Goal: Task Accomplishment & Management: Manage account settings

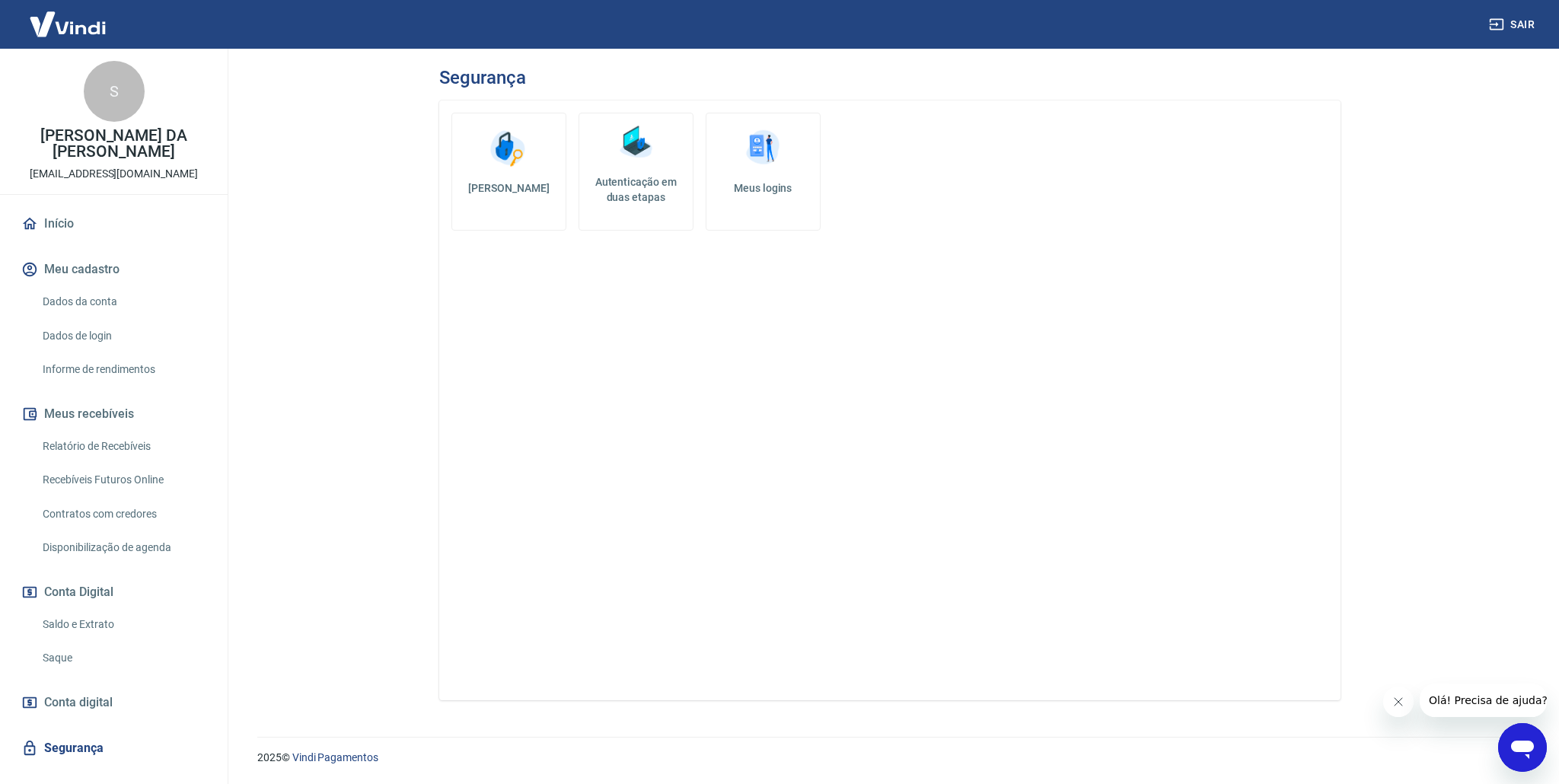
click at [87, 304] on link "Dados da conta" at bounding box center [122, 301] width 173 height 31
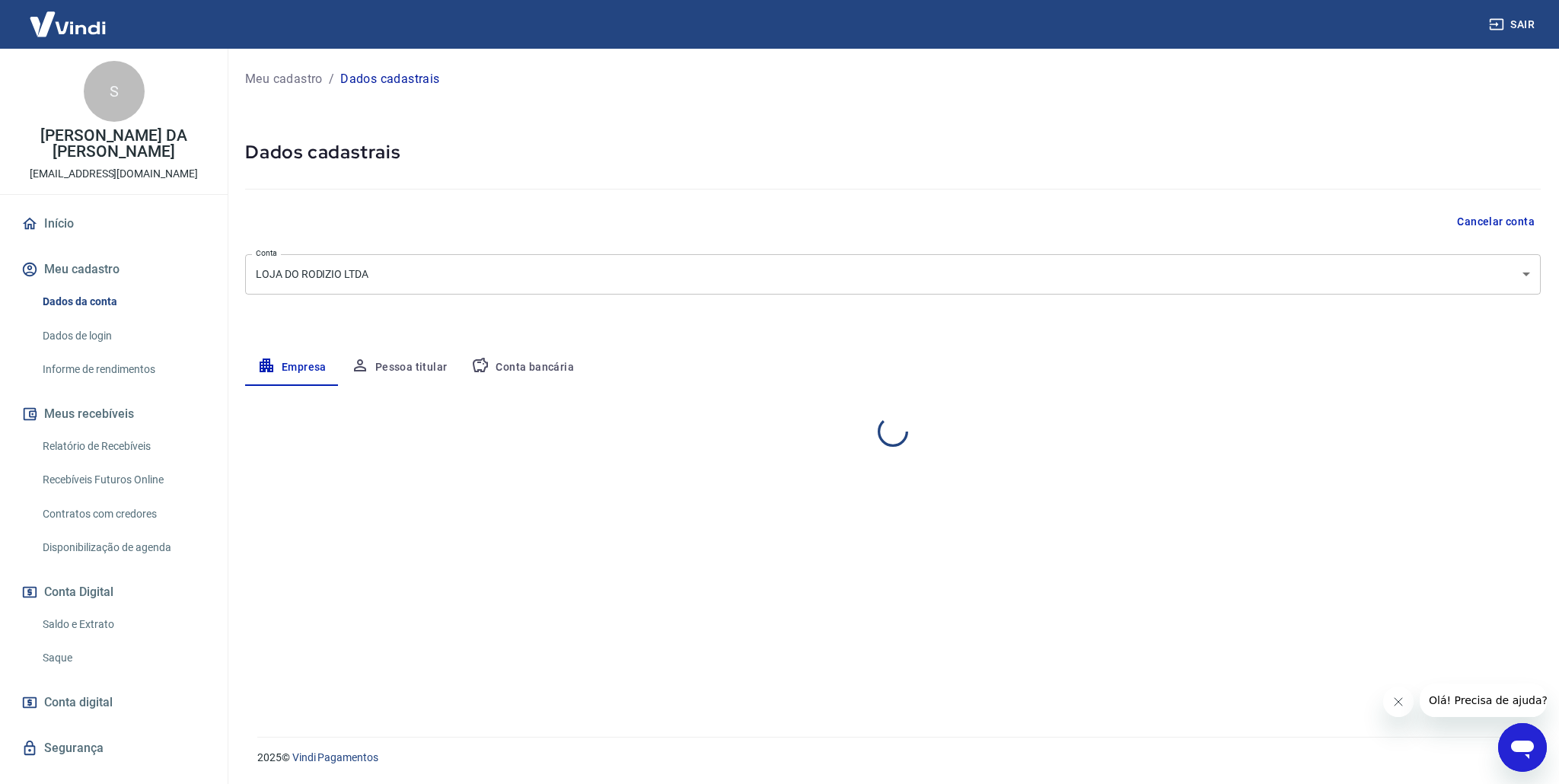
select select "SP"
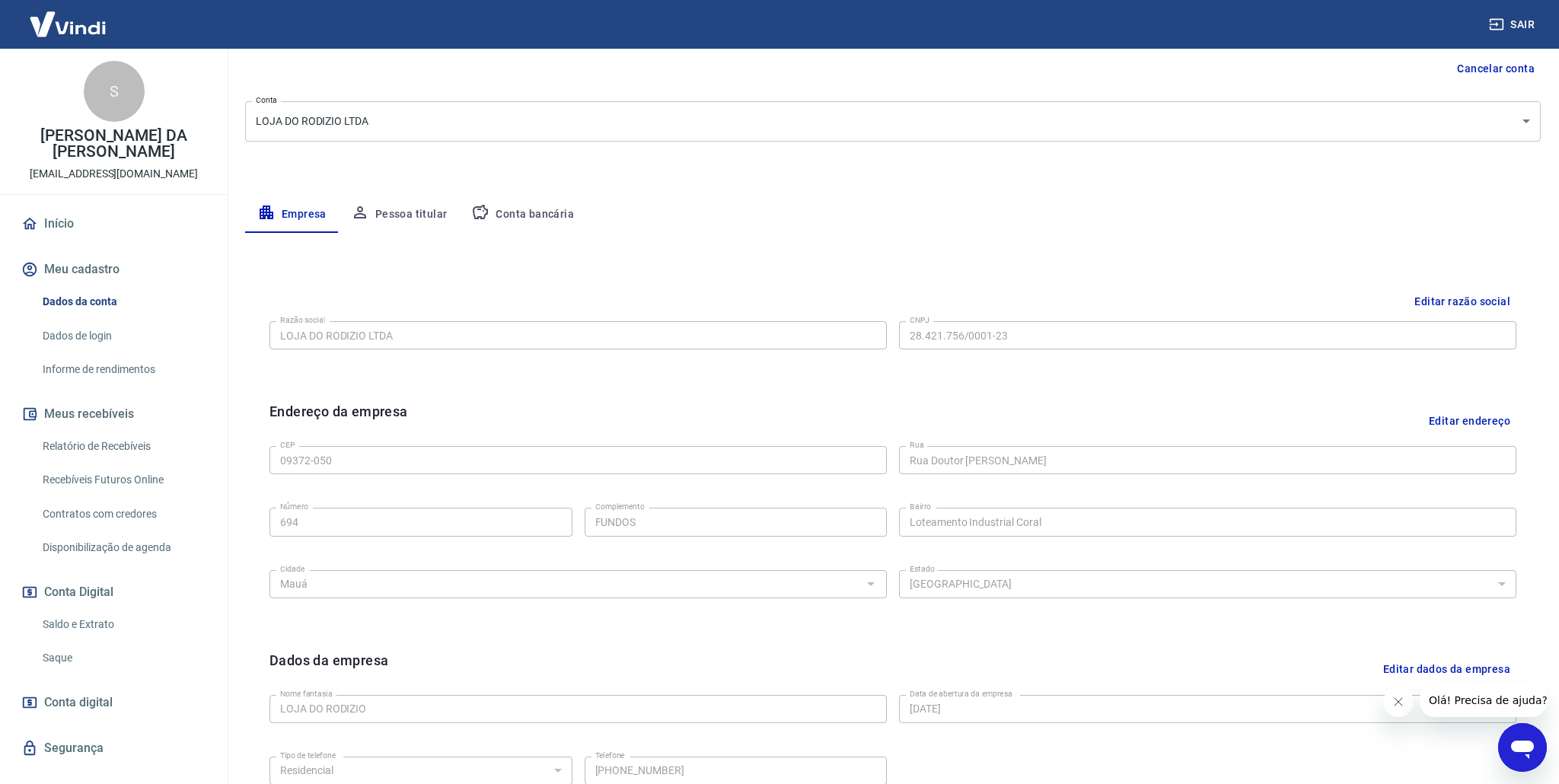
scroll to position [148, 0]
click at [400, 213] on button "Pessoa titular" at bounding box center [399, 219] width 121 height 36
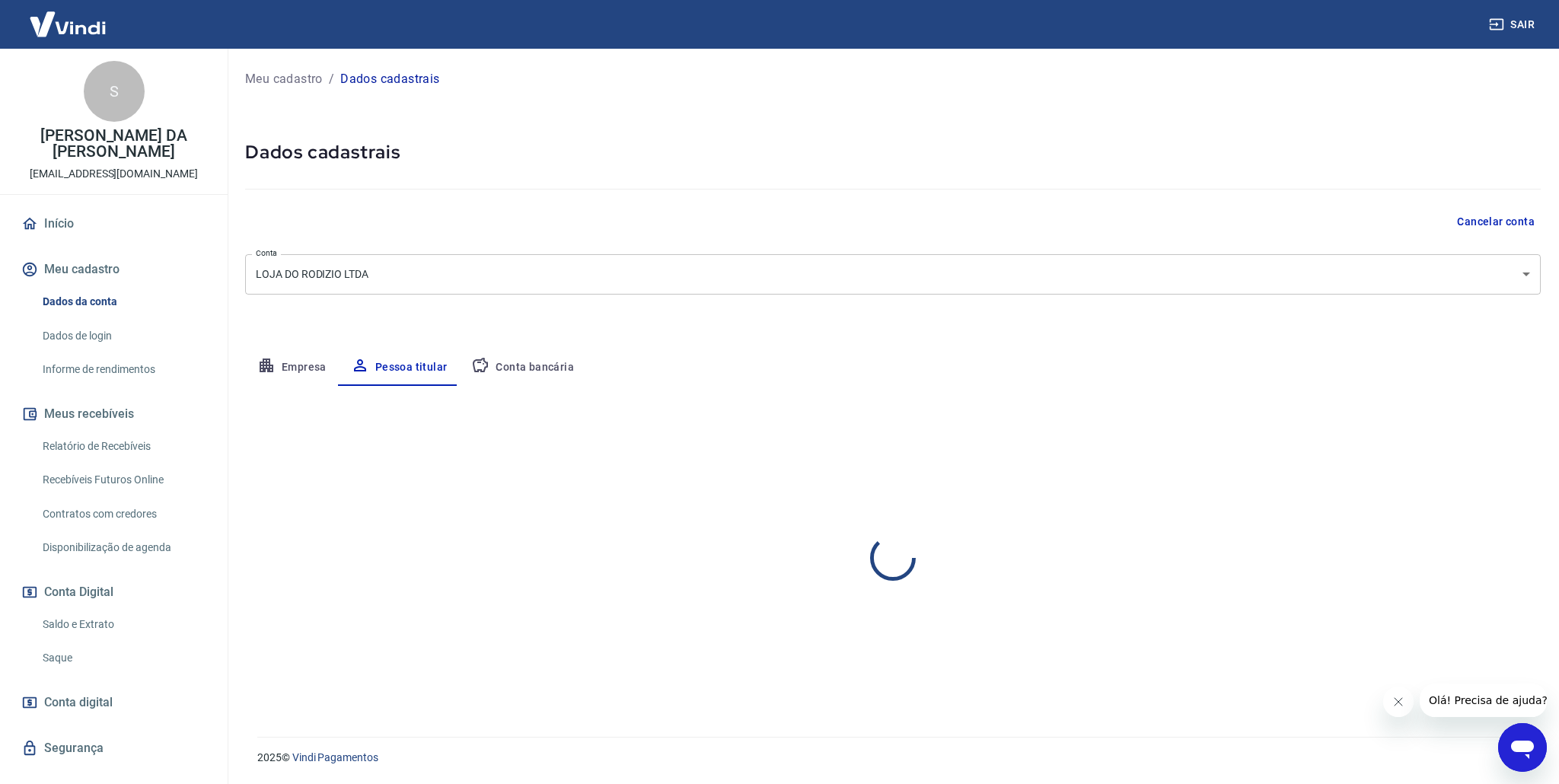
scroll to position [0, 0]
click at [92, 374] on link "Informe de rendimentos" at bounding box center [122, 370] width 173 height 31
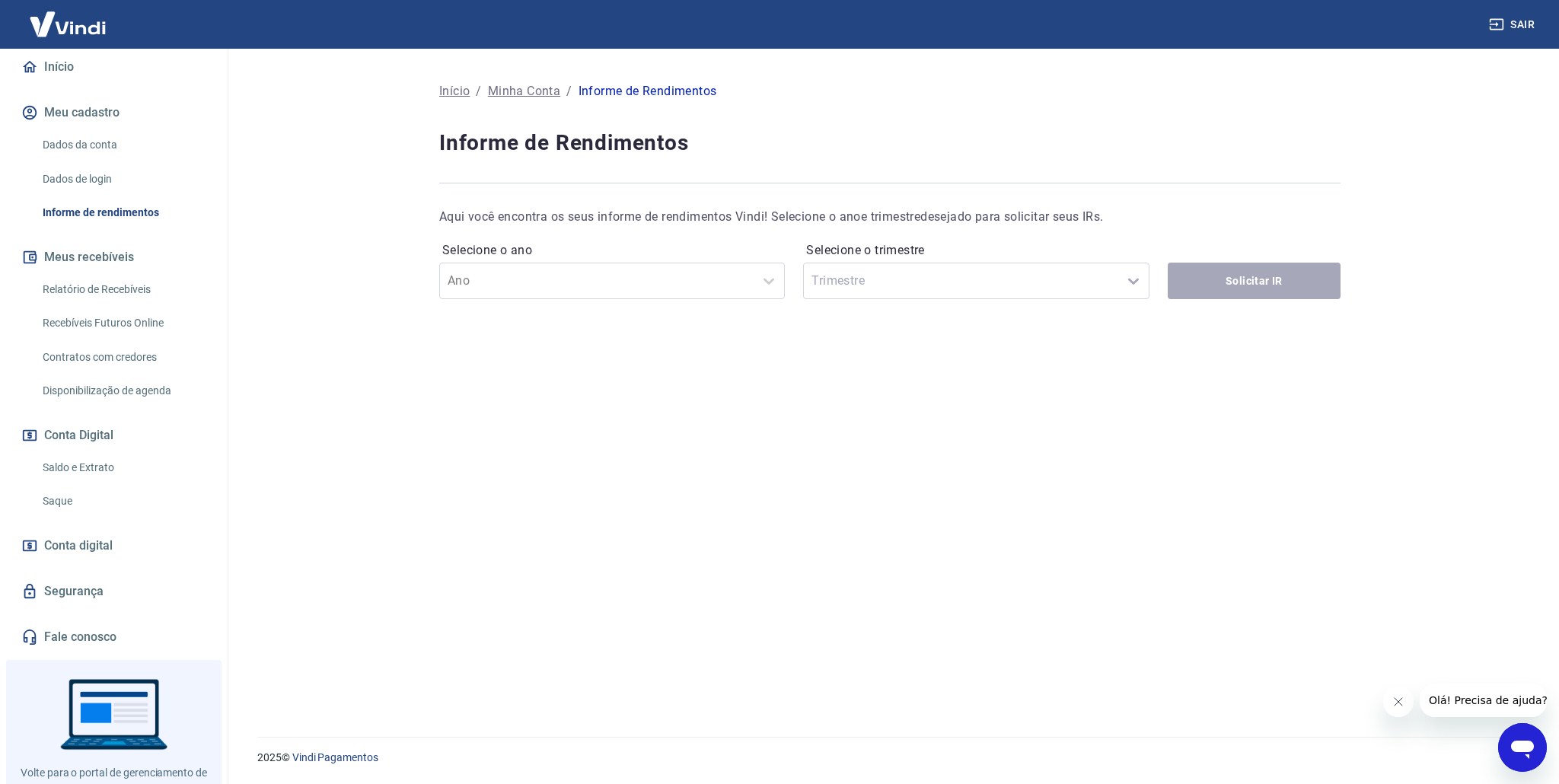
scroll to position [161, 0]
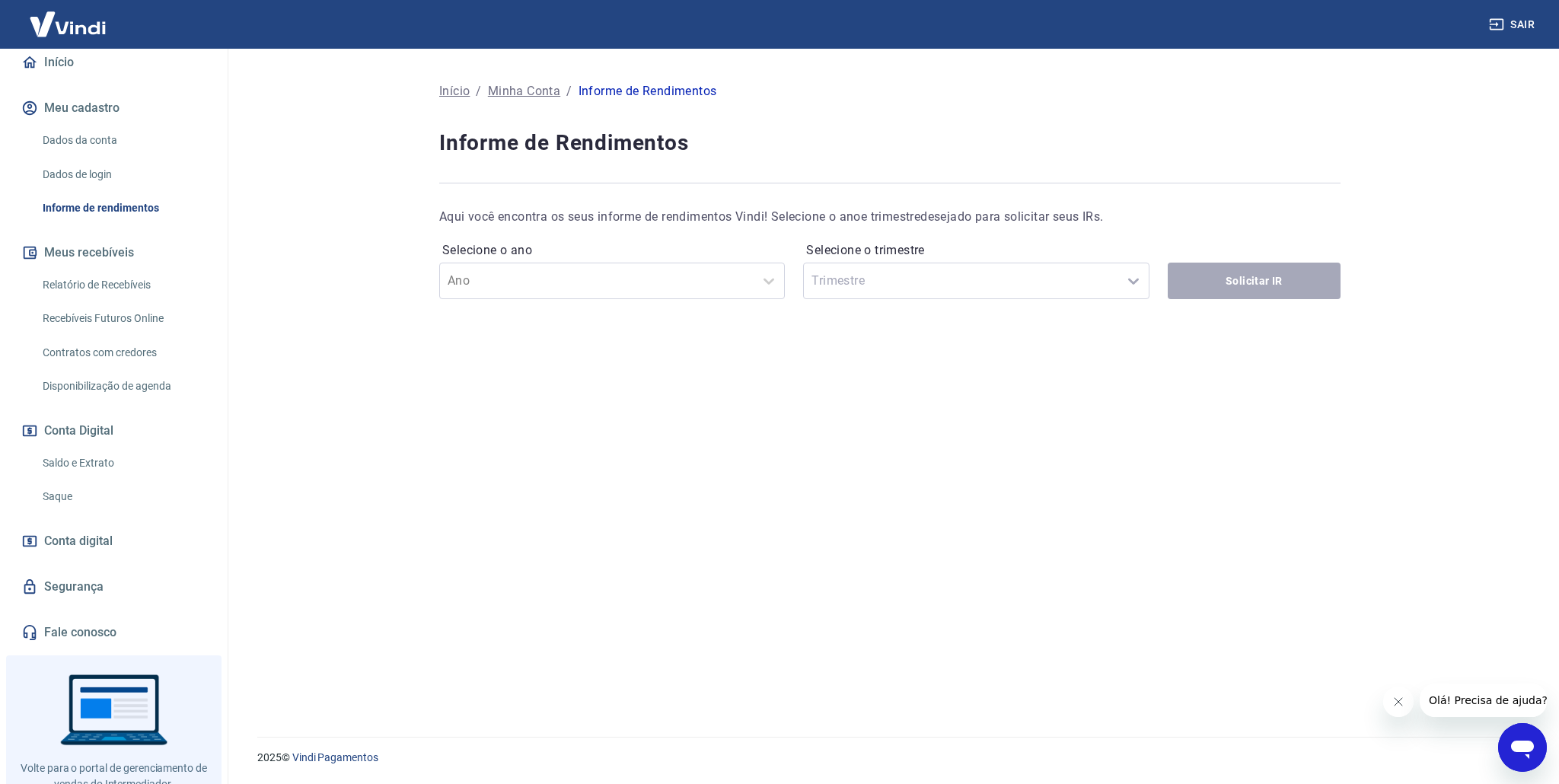
click at [87, 582] on link "Segurança" at bounding box center [114, 586] width 191 height 33
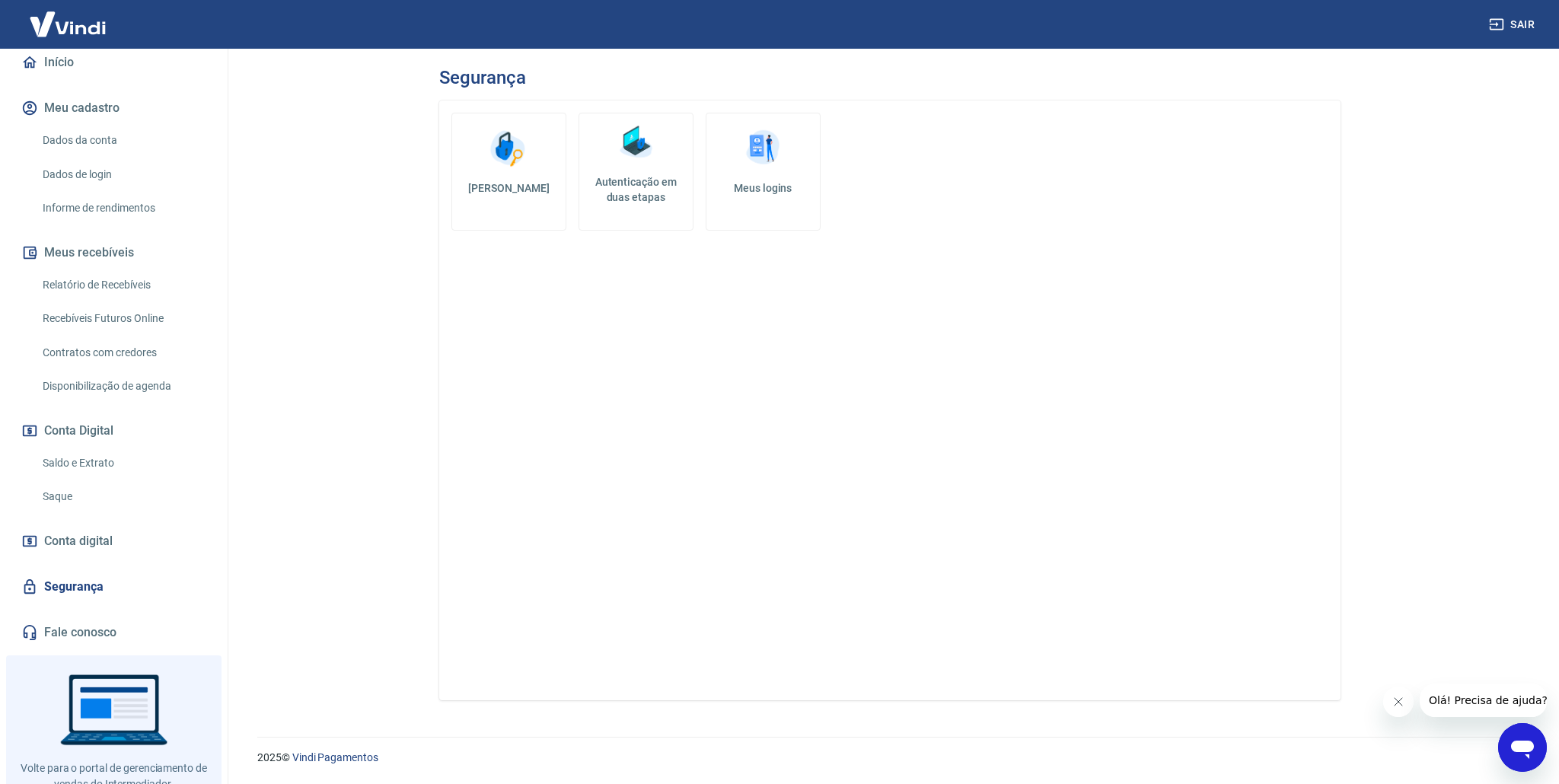
click at [770, 156] on img at bounding box center [762, 148] width 46 height 46
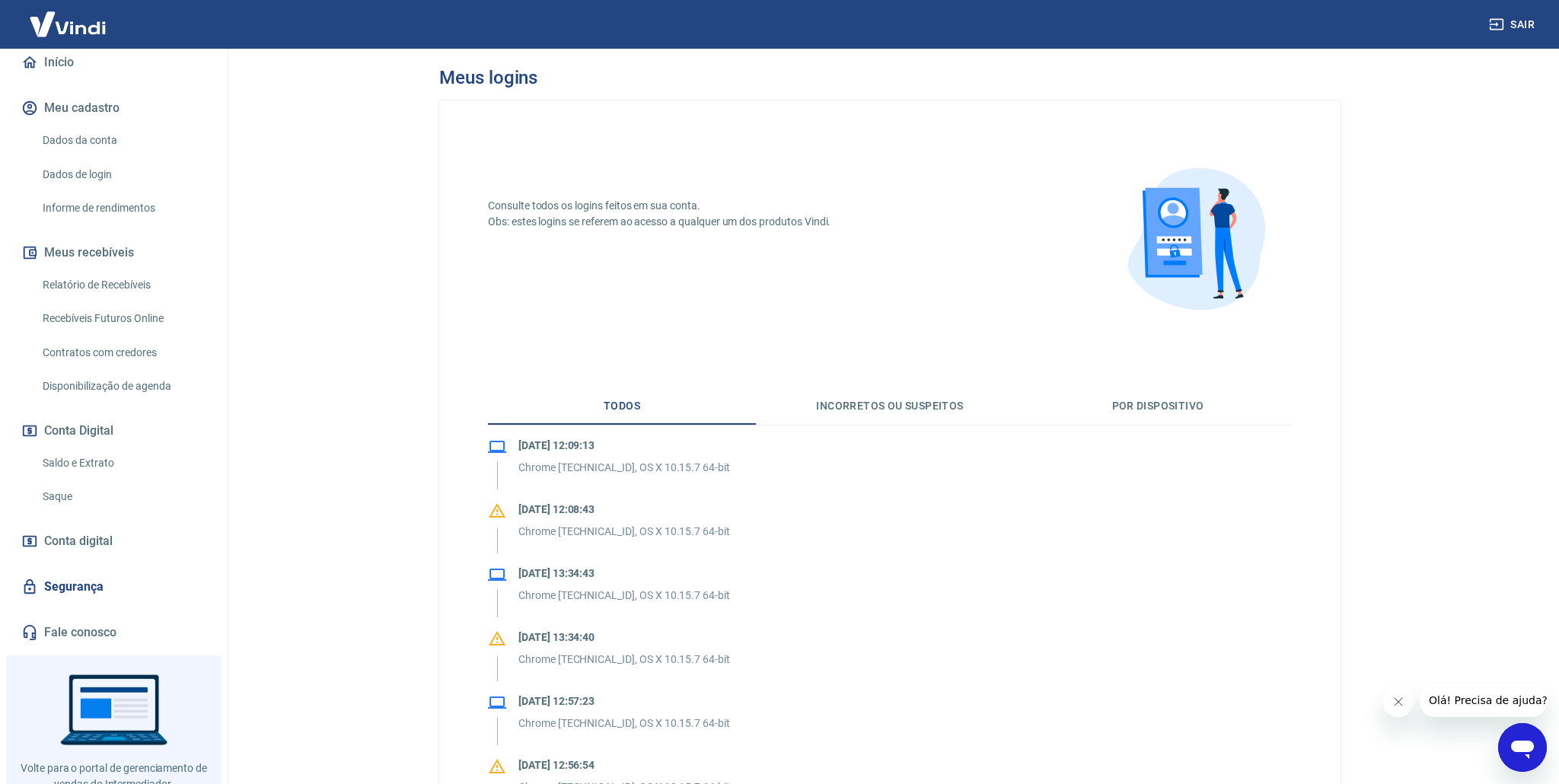
click at [84, 146] on link "Dados da conta" at bounding box center [122, 140] width 173 height 31
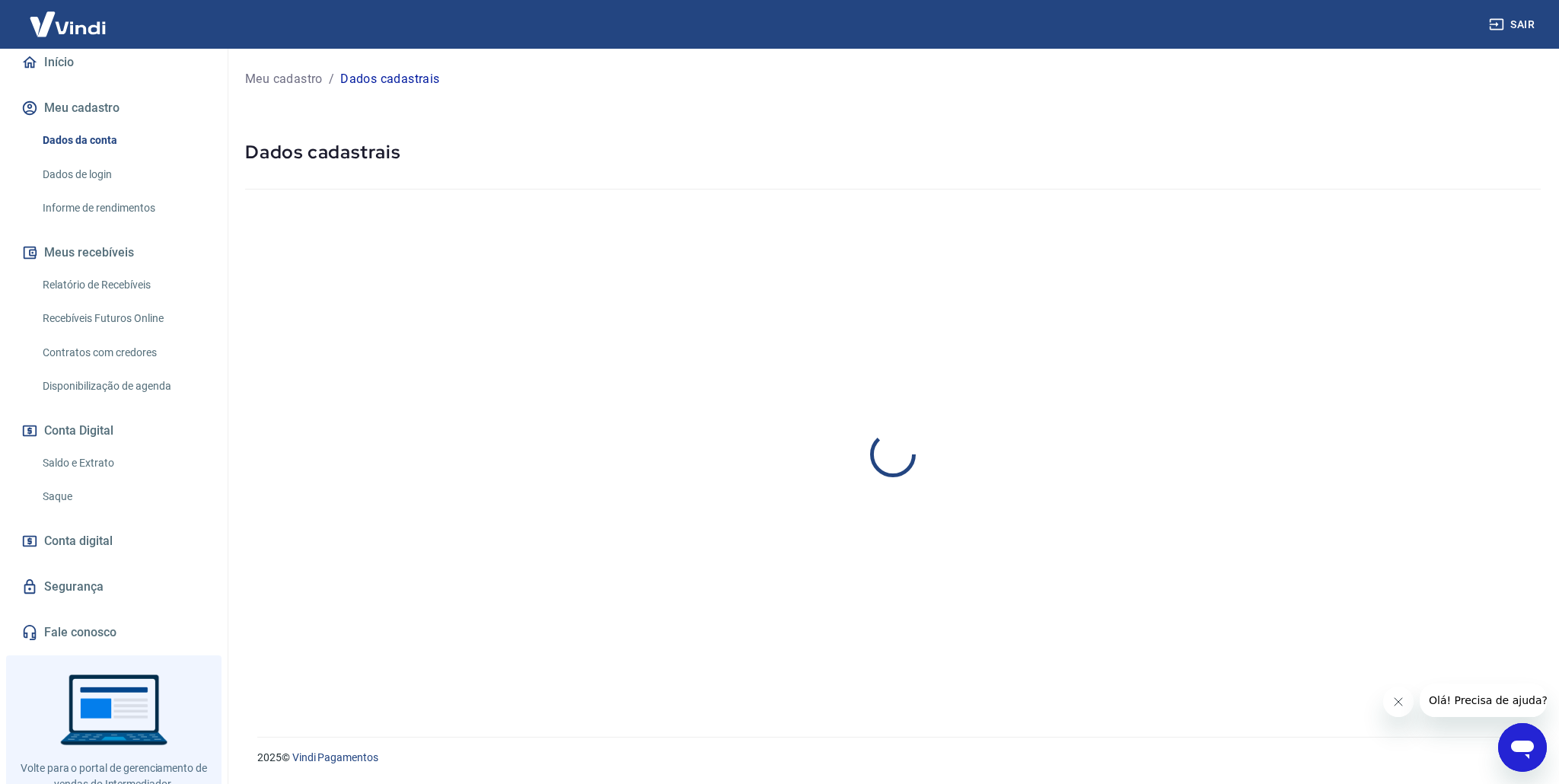
select select "SP"
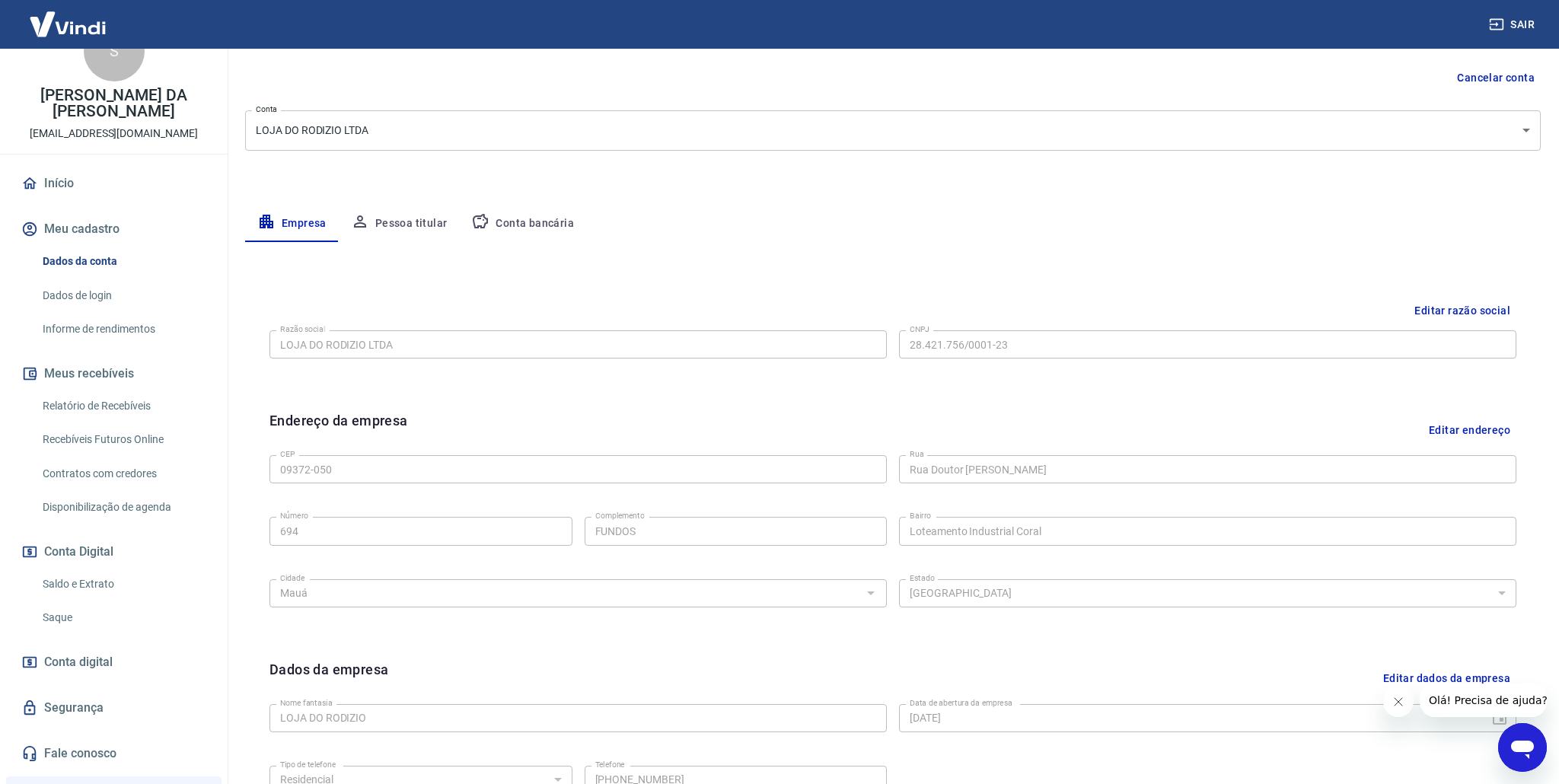
scroll to position [38, 0]
click at [142, 139] on p "[EMAIL_ADDRESS][DOMAIN_NAME]" at bounding box center [113, 136] width 168 height 16
click at [152, 101] on p "[PERSON_NAME] DA [PERSON_NAME]" at bounding box center [114, 105] width 203 height 32
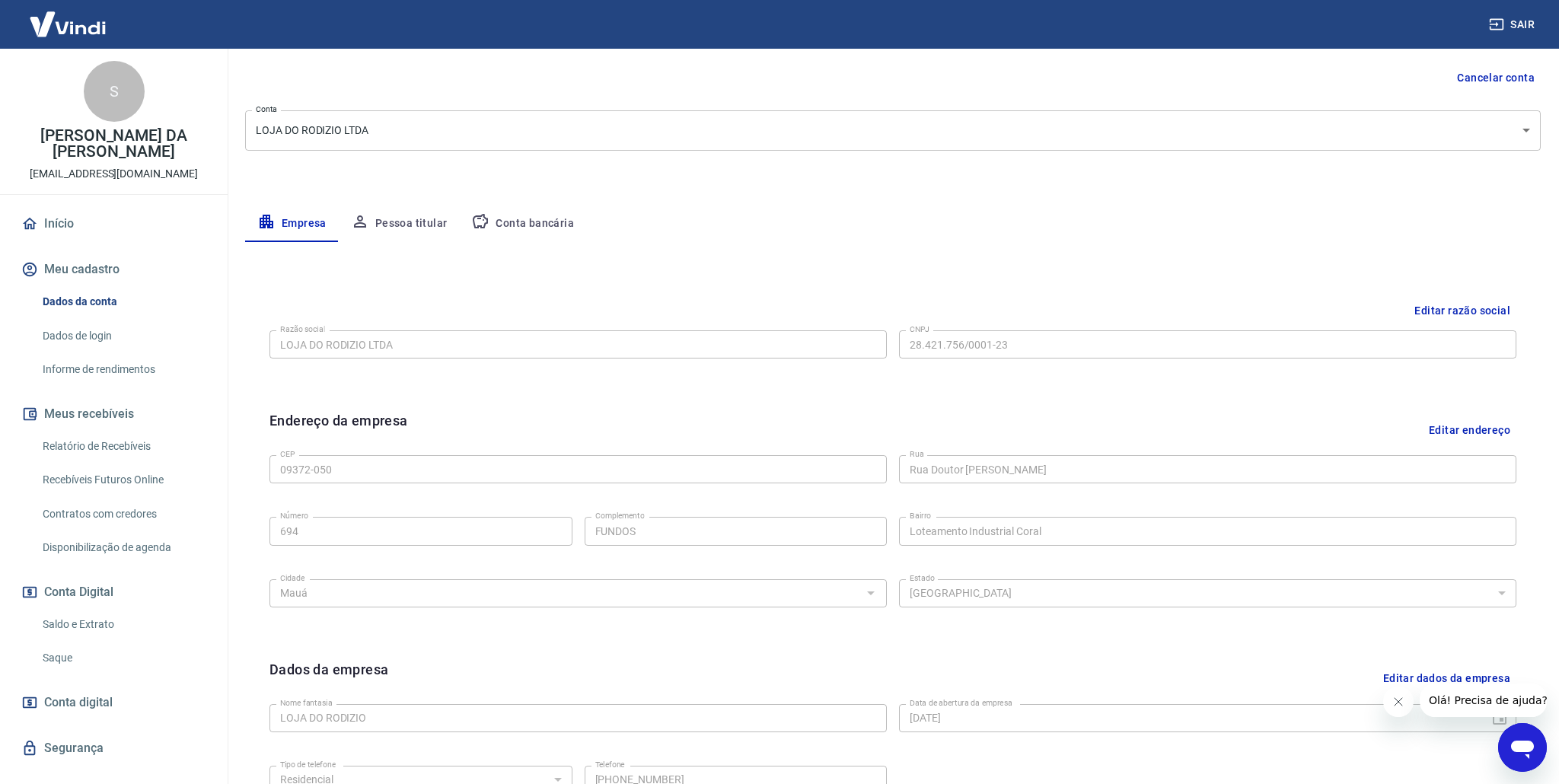
click at [509, 139] on body "Sair S [PERSON_NAME] DA SILVA SQUADRONI [EMAIL_ADDRESS][DOMAIN_NAME] Início Meu…" at bounding box center [780, 248] width 1559 height 784
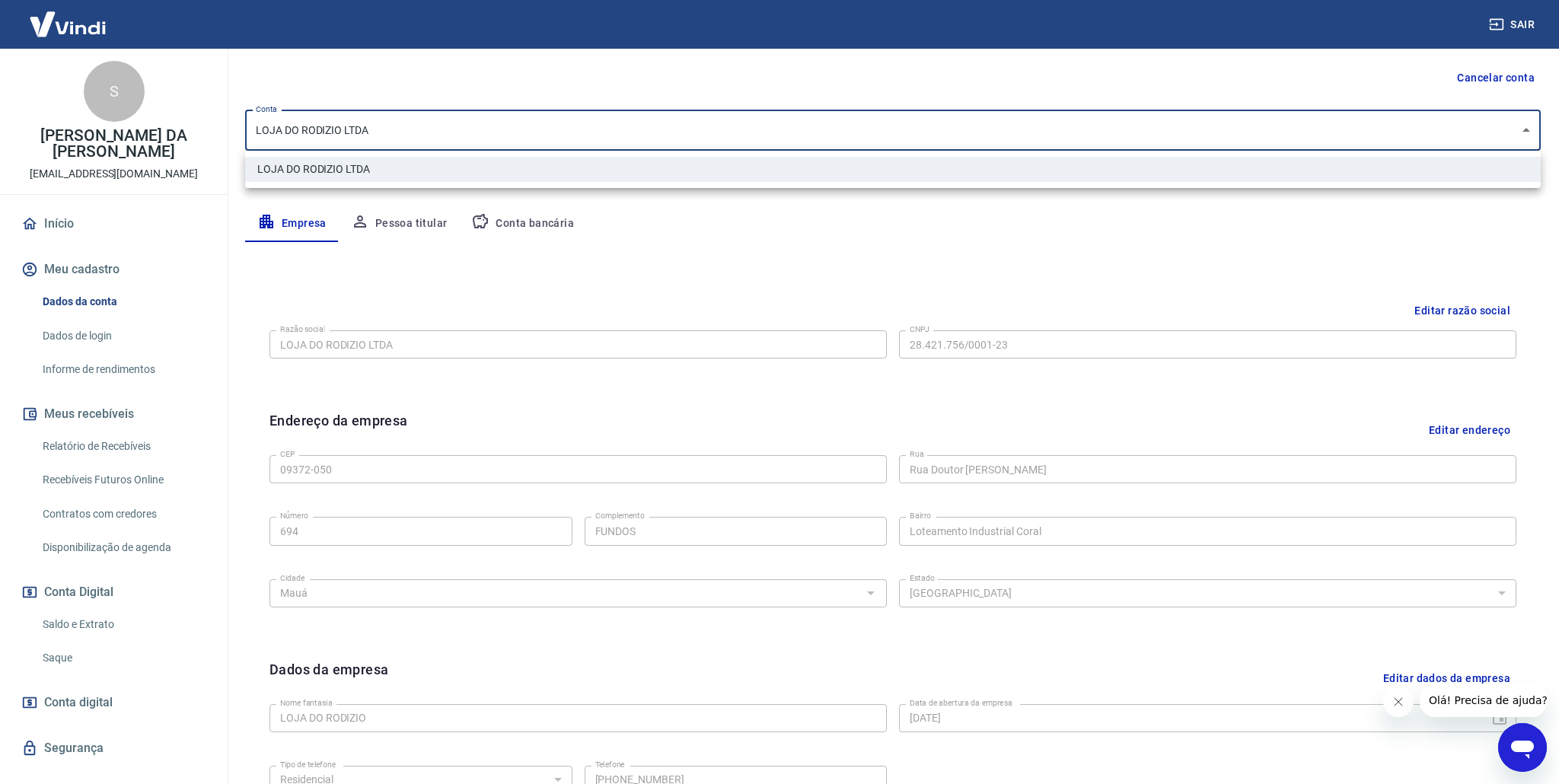
click at [509, 139] on div at bounding box center [780, 392] width 1559 height 784
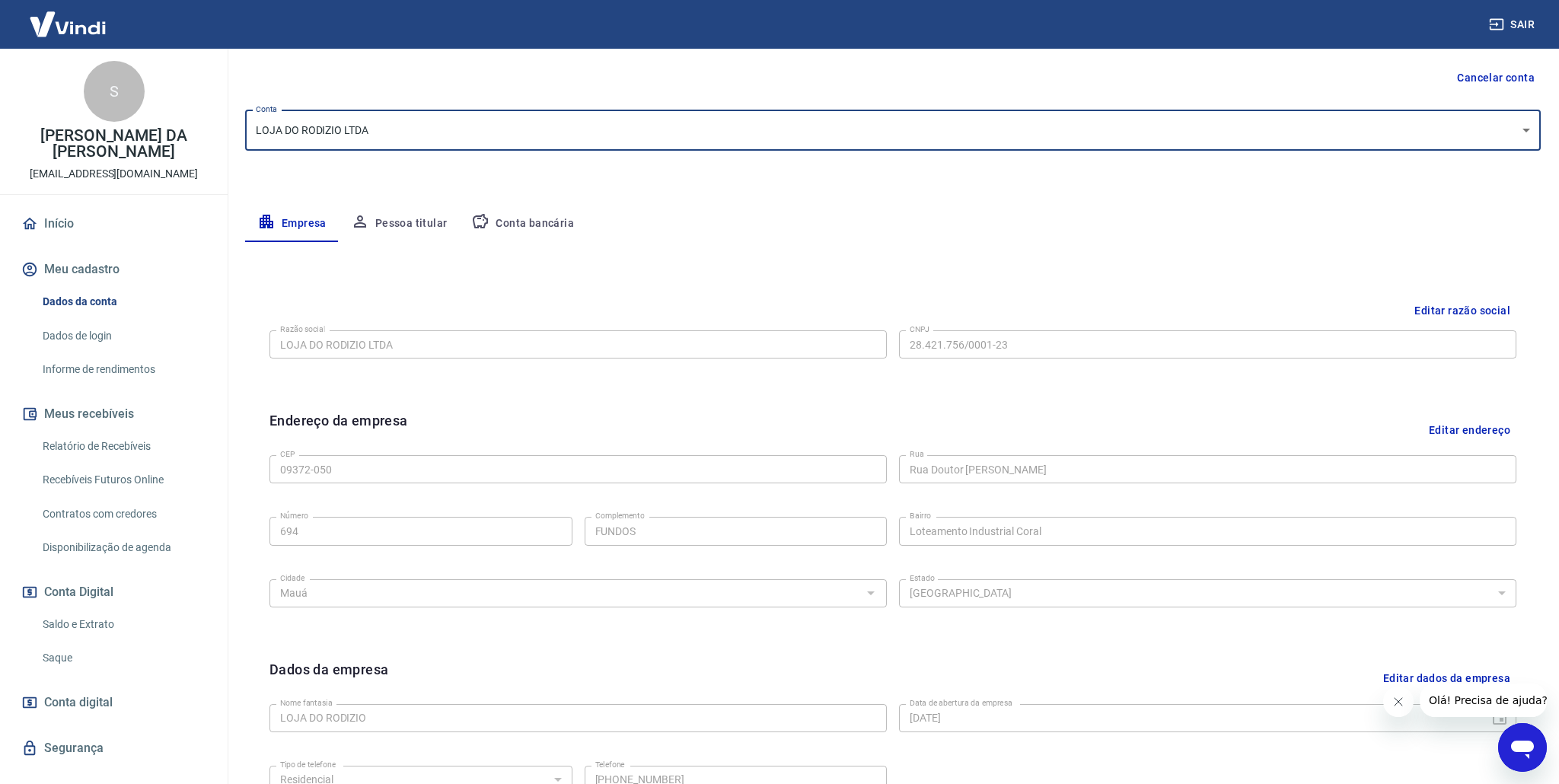
click at [143, 169] on p "[EMAIL_ADDRESS][DOMAIN_NAME]" at bounding box center [113, 174] width 168 height 16
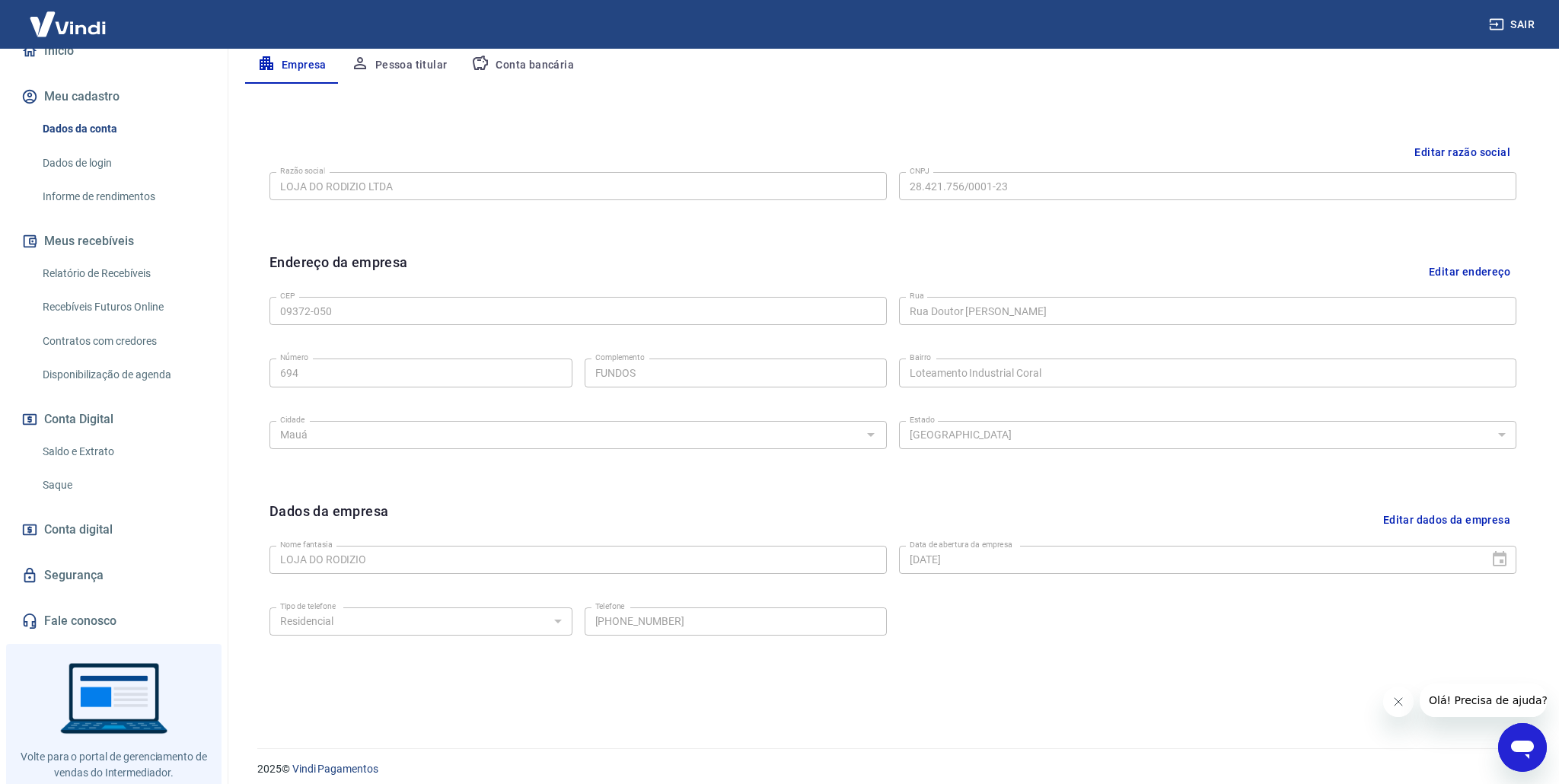
scroll to position [160, 0]
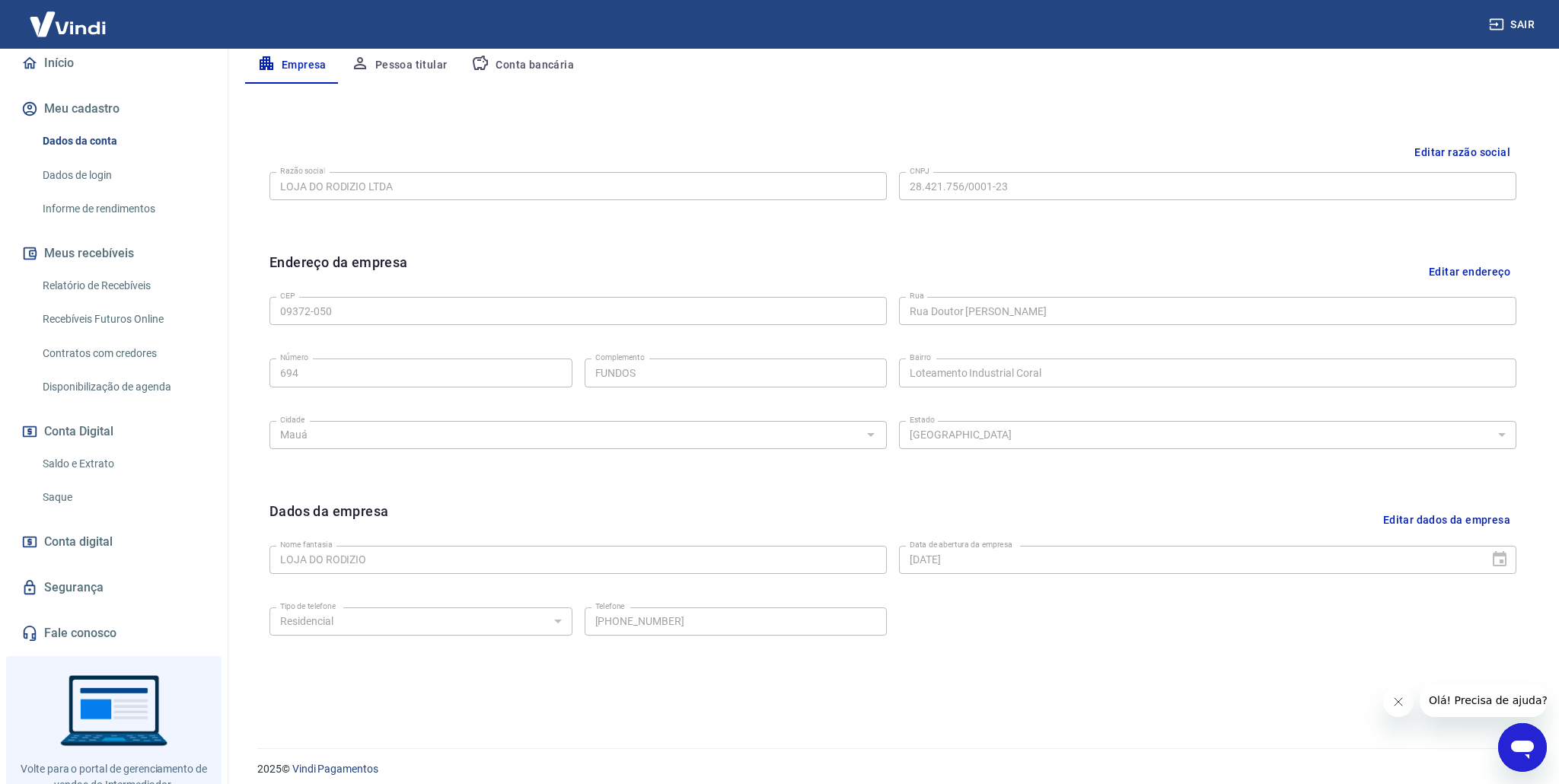
click at [77, 139] on link "Dados da conta" at bounding box center [122, 141] width 173 height 31
click at [83, 108] on button "Meu cadastro" at bounding box center [114, 108] width 191 height 33
click at [81, 176] on link "Dados de login" at bounding box center [122, 175] width 173 height 31
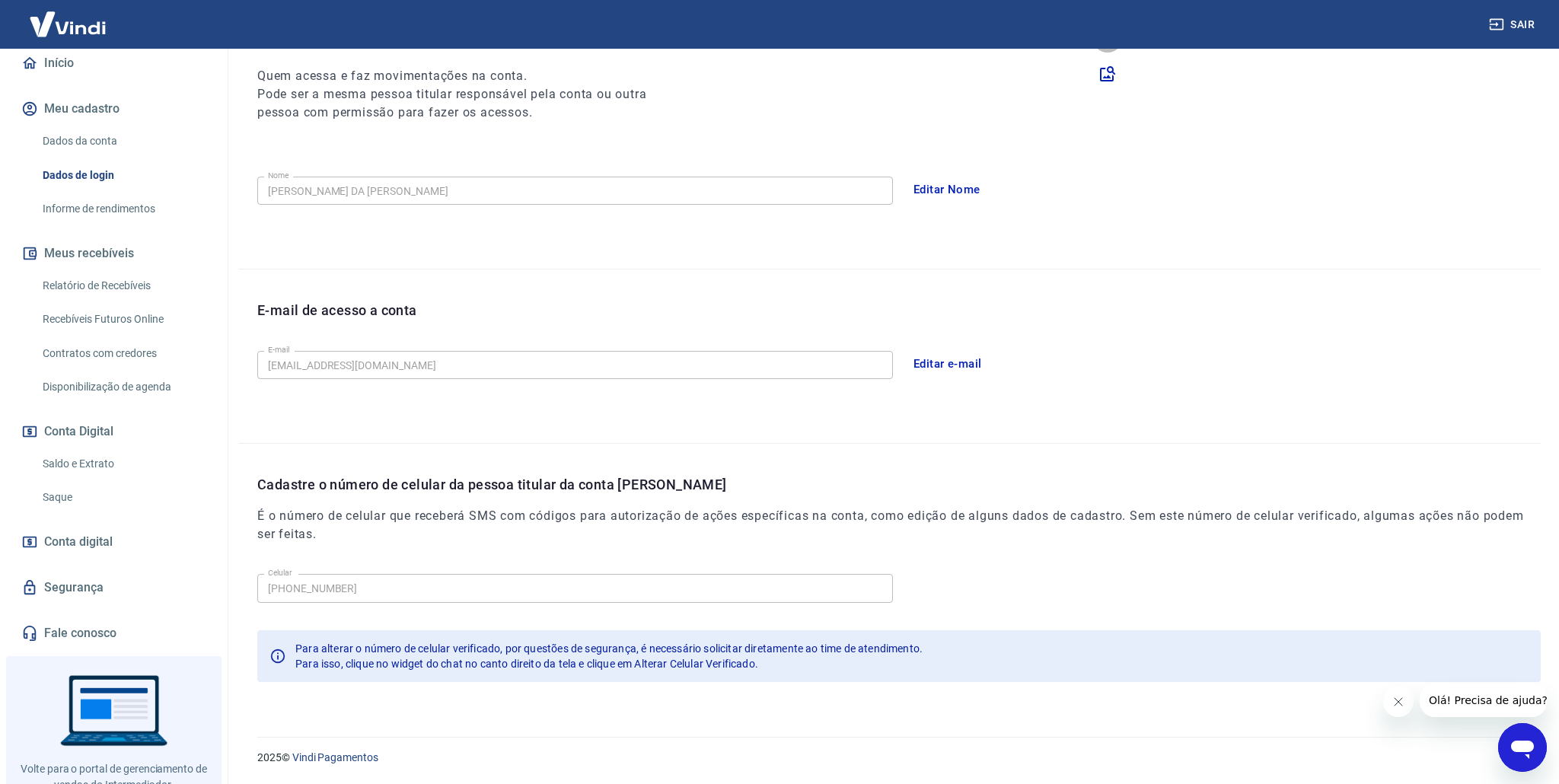
scroll to position [179, 0]
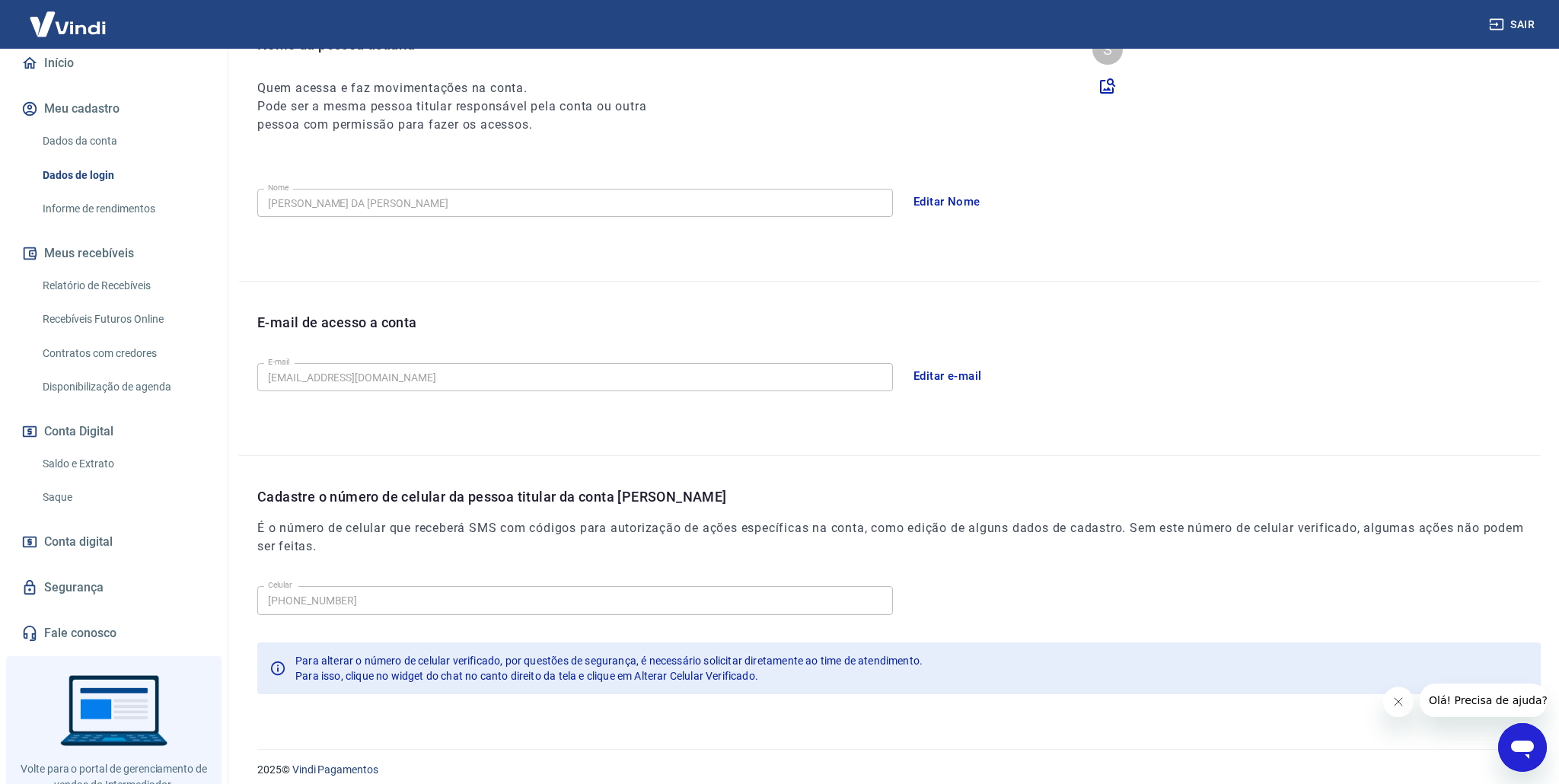
click at [937, 378] on button "Editar e-mail" at bounding box center [948, 376] width 85 height 32
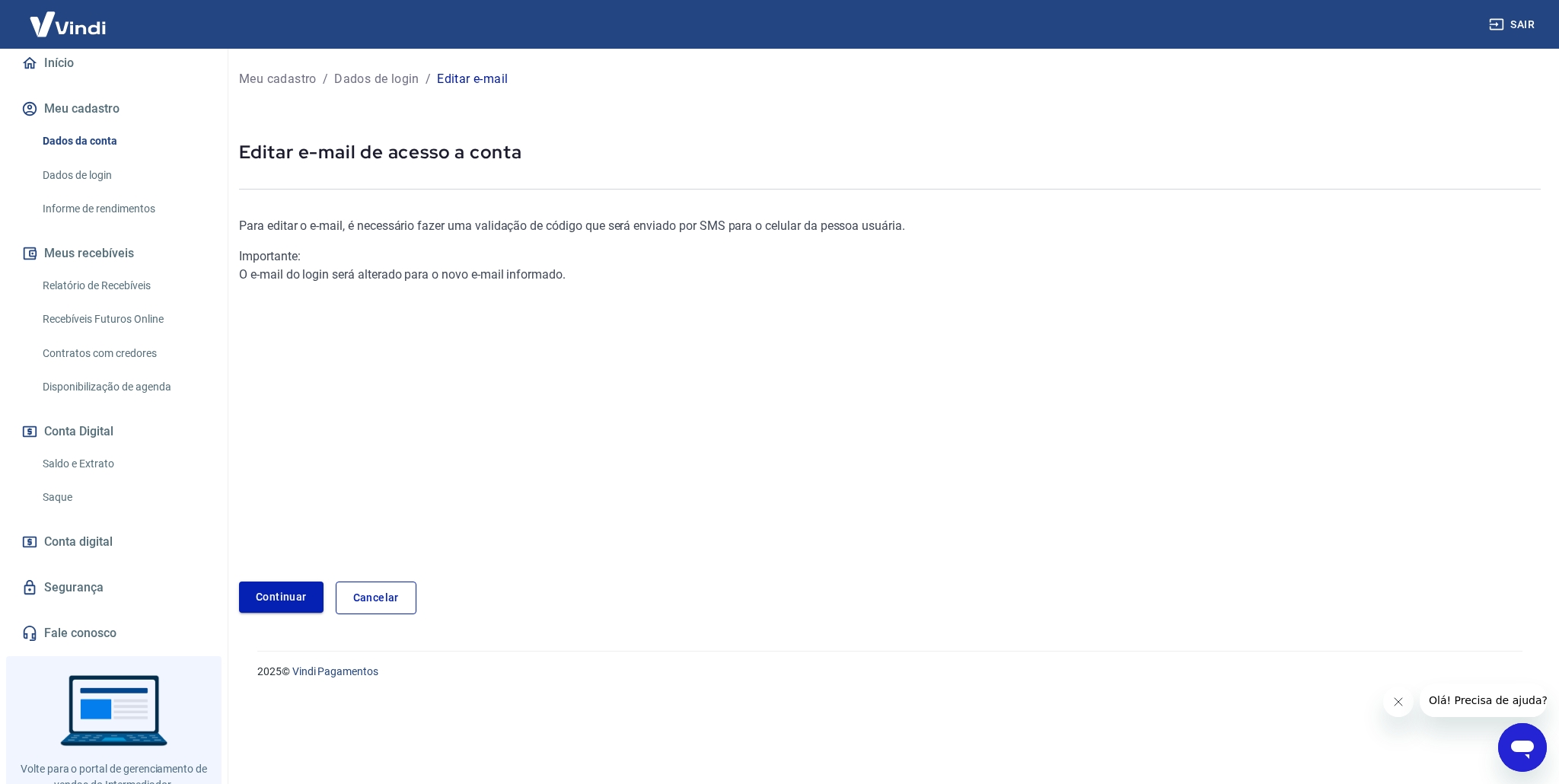
click at [276, 605] on link "Continuar" at bounding box center [280, 597] width 84 height 31
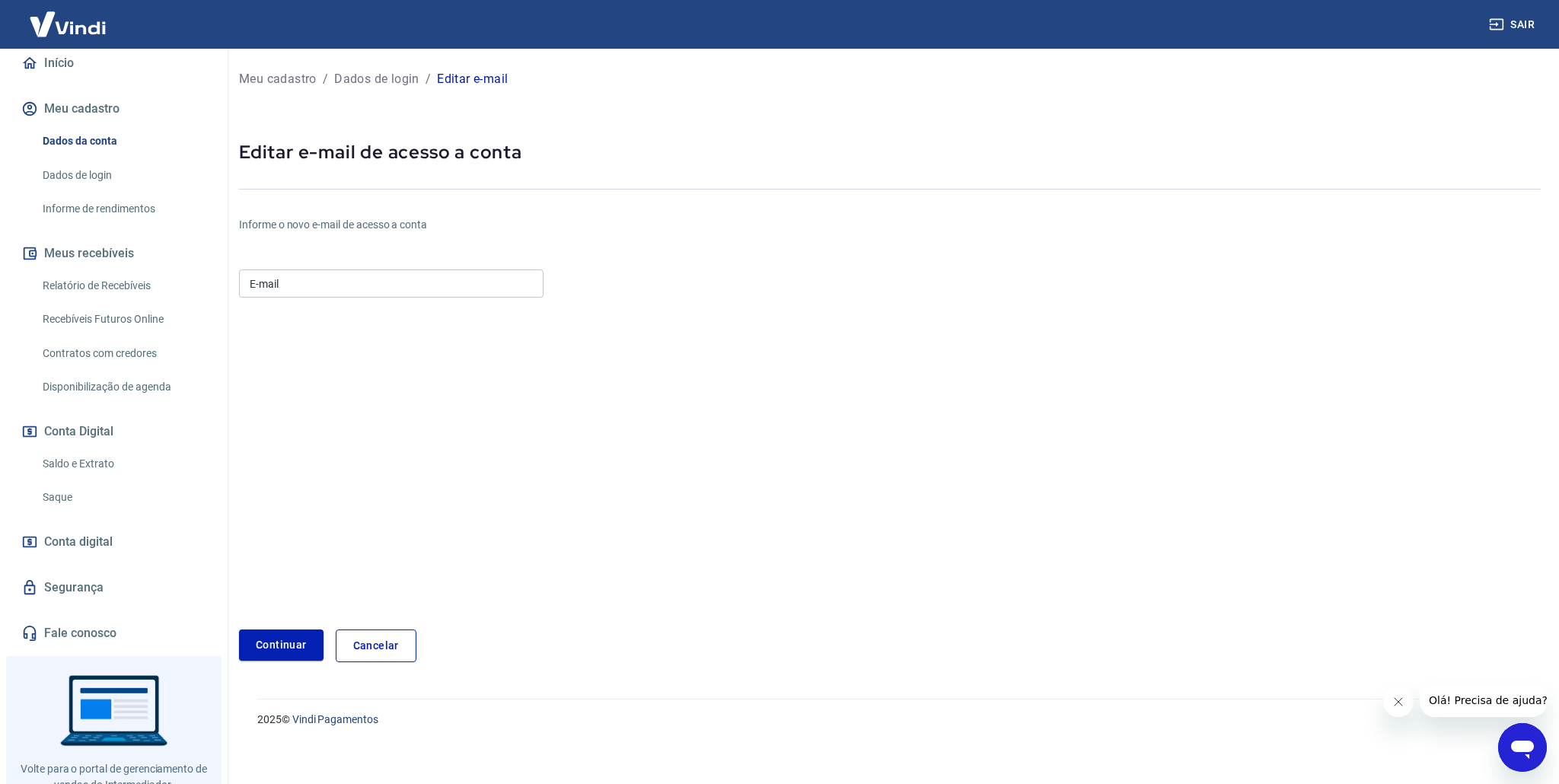
click at [378, 286] on input "E-mail" at bounding box center [391, 284] width 305 height 28
type input "[EMAIL_ADDRESS][DOMAIN_NAME]"
click at [290, 639] on button "Continuar" at bounding box center [280, 645] width 84 height 31
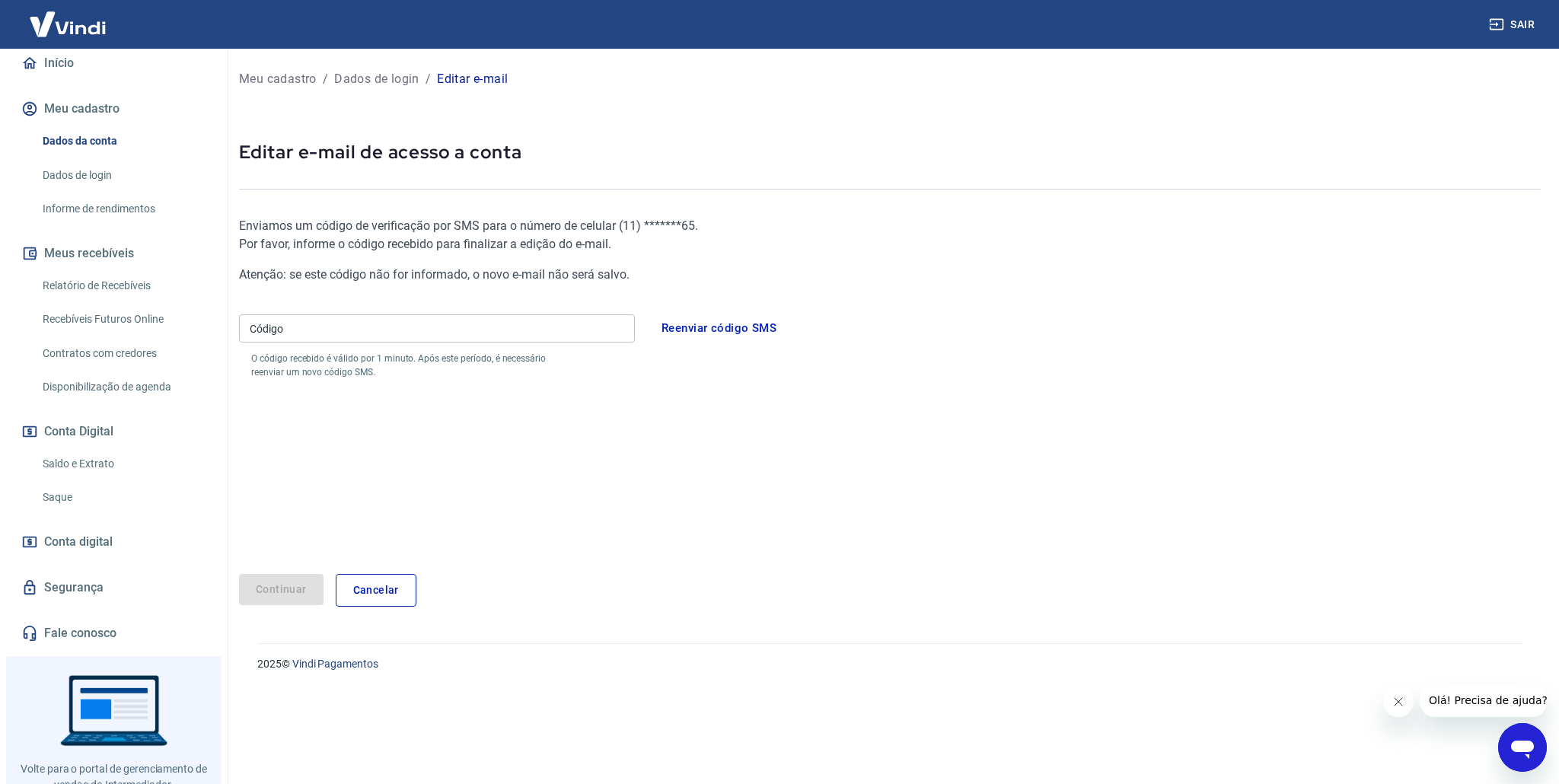
click at [424, 344] on div "Código Código O código recebido é válido por 1 minuto. Após este período, é nec…" at bounding box center [436, 343] width 396 height 70
click at [449, 327] on input "Código" at bounding box center [436, 328] width 396 height 28
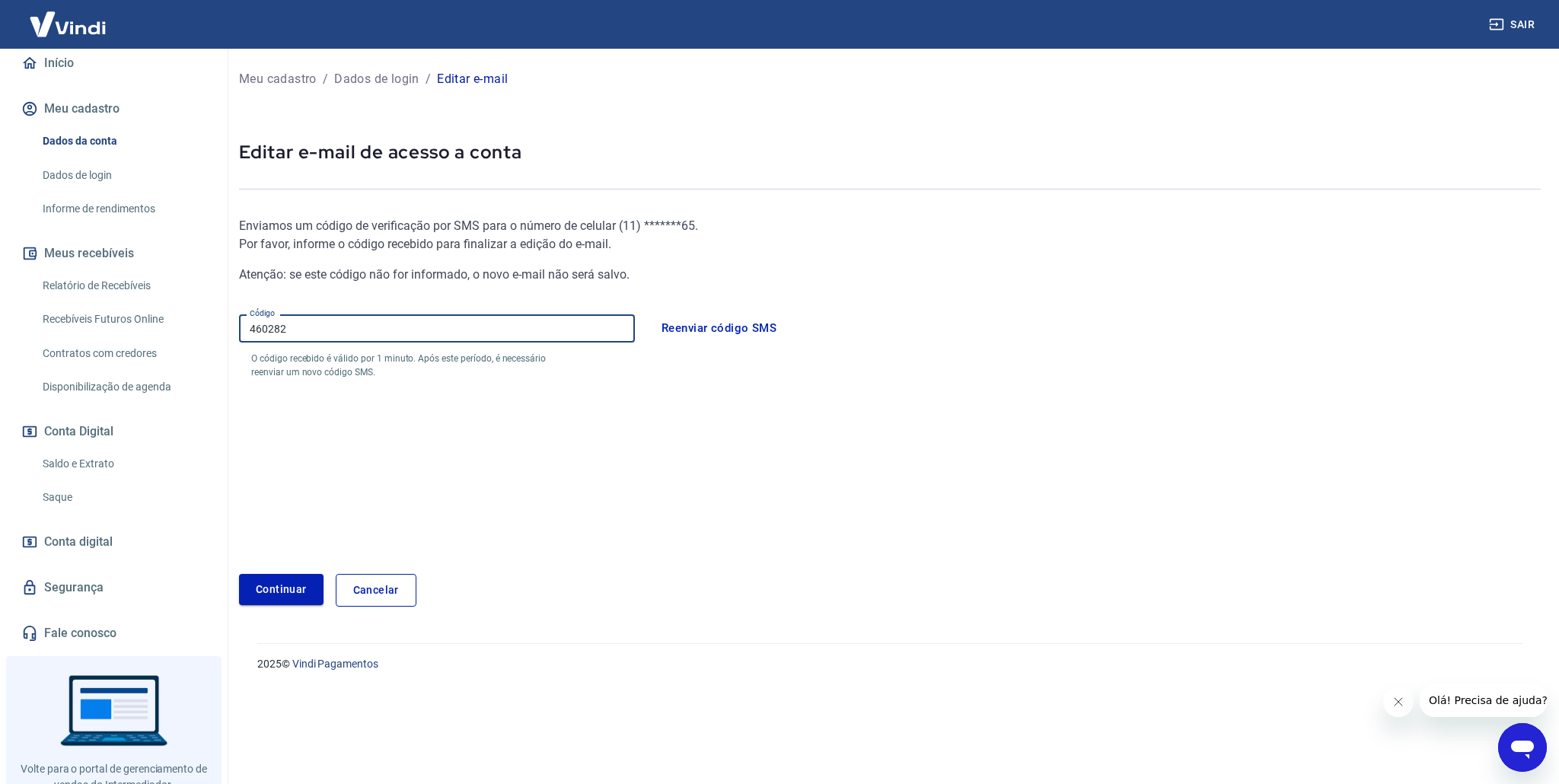
type input "460282"
click at [279, 596] on button "Continuar" at bounding box center [280, 590] width 84 height 31
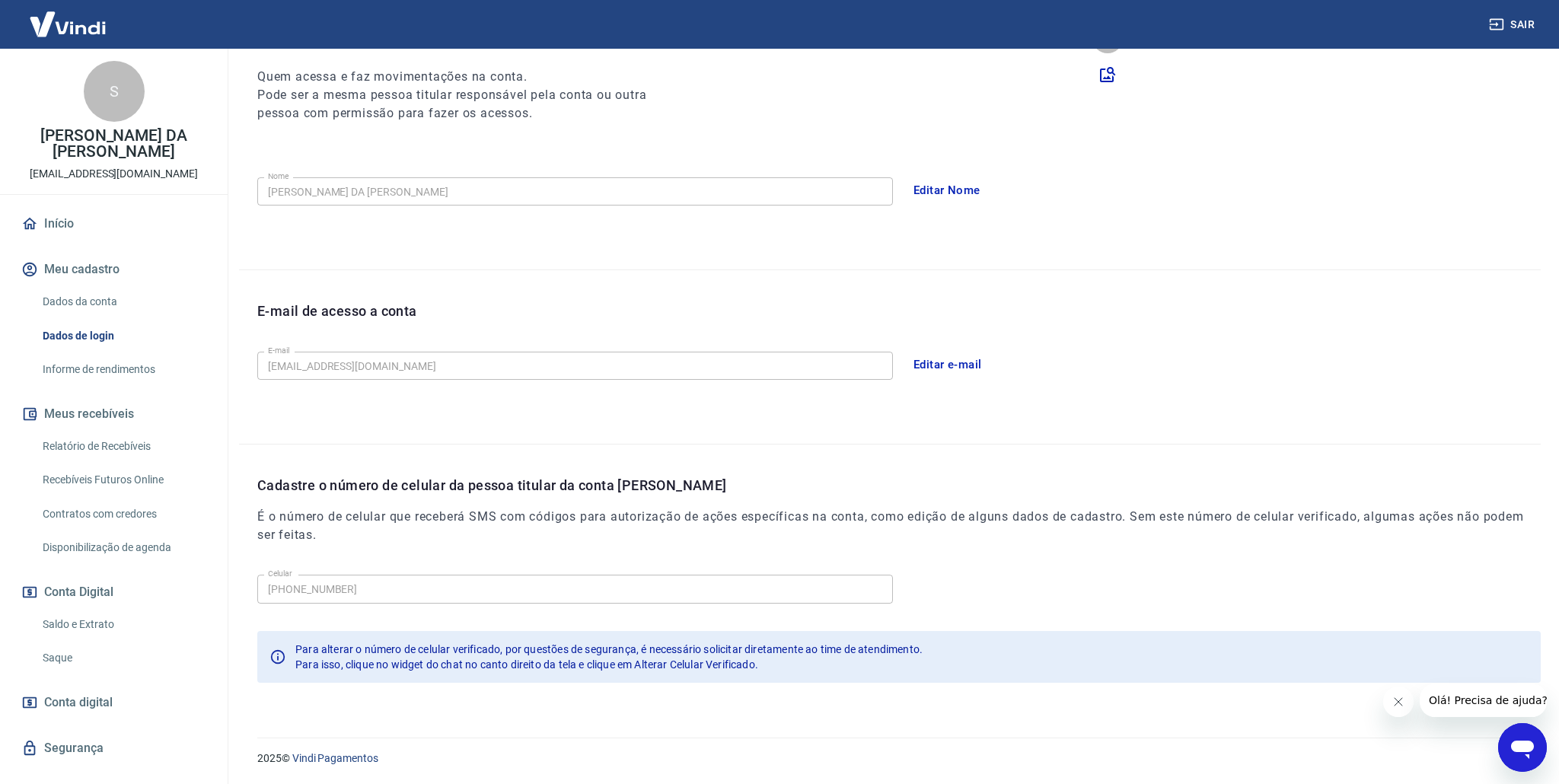
click at [57, 222] on link "Início" at bounding box center [114, 223] width 191 height 33
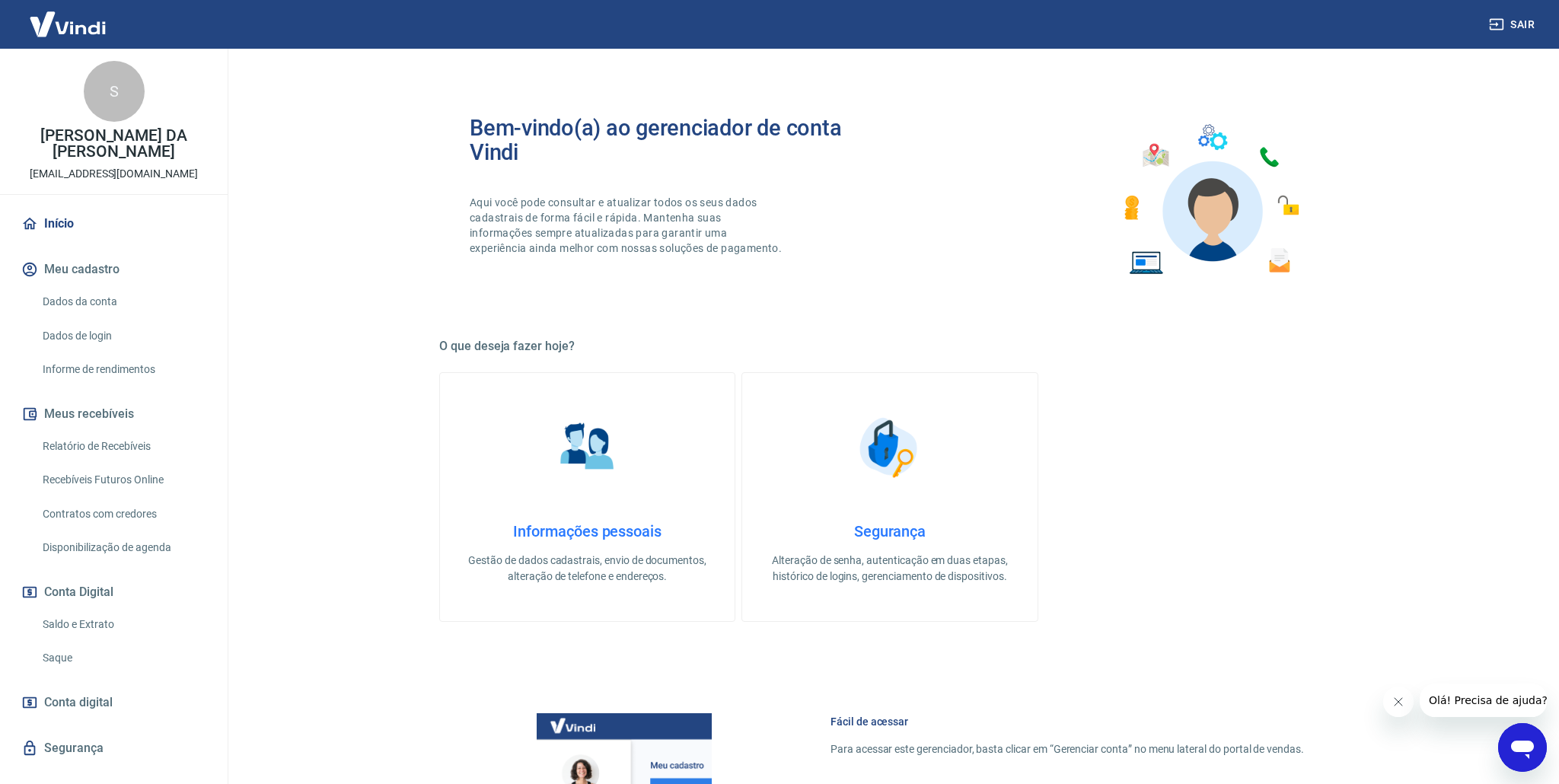
click at [1523, 23] on button "Sair" at bounding box center [1513, 25] width 55 height 28
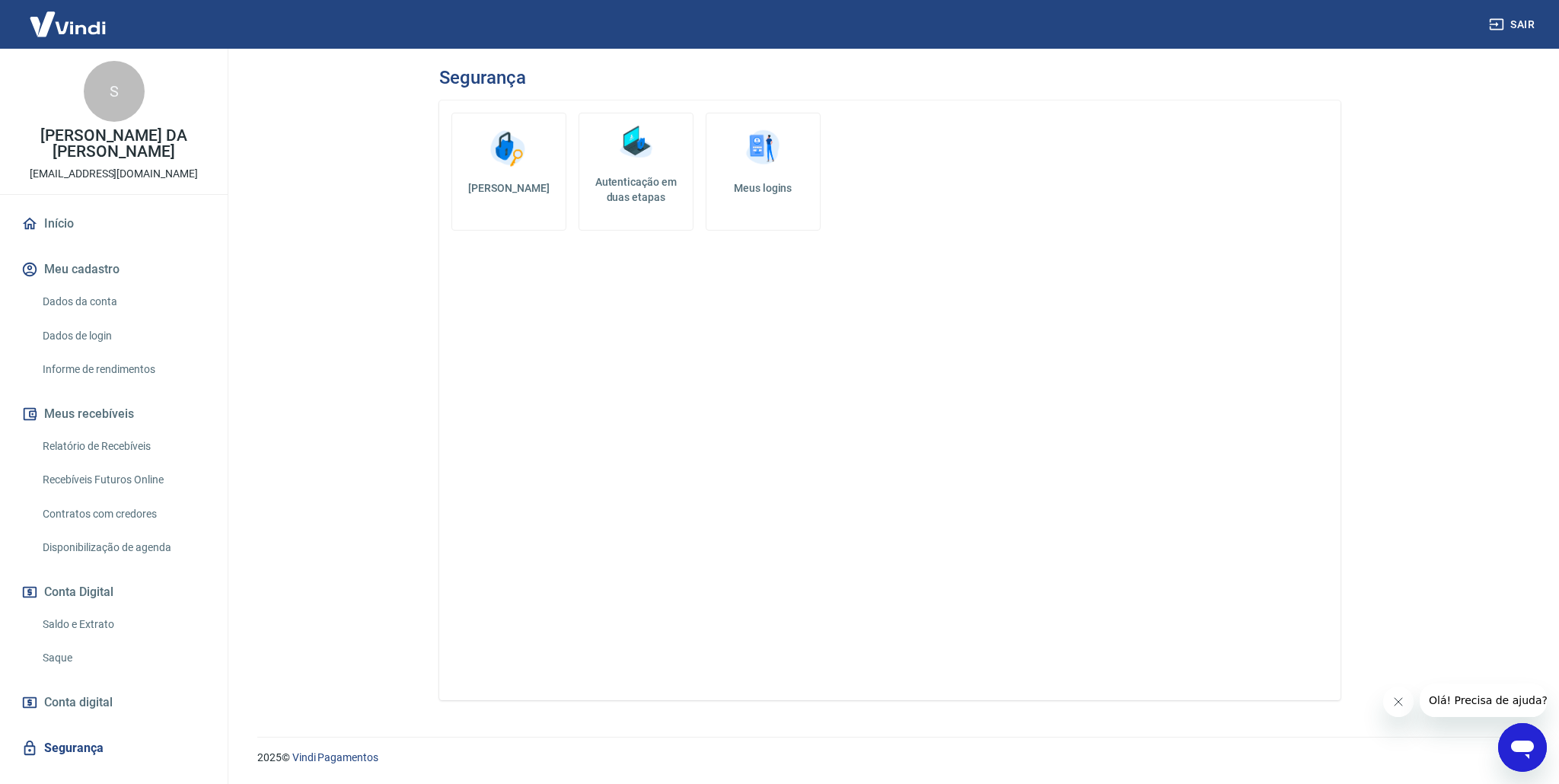
click at [1526, 27] on button "Sair" at bounding box center [1513, 25] width 55 height 28
